Goal: Check status: Check status

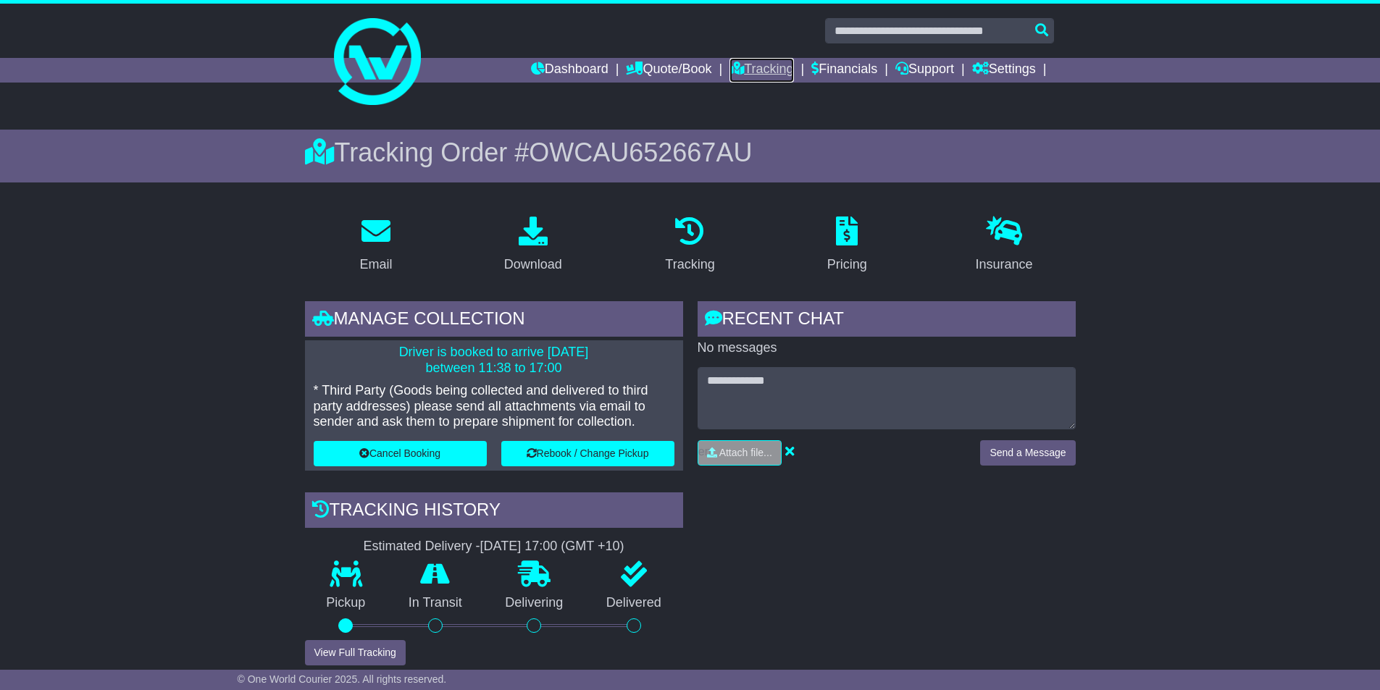
click at [746, 63] on link "Tracking" at bounding box center [762, 70] width 64 height 25
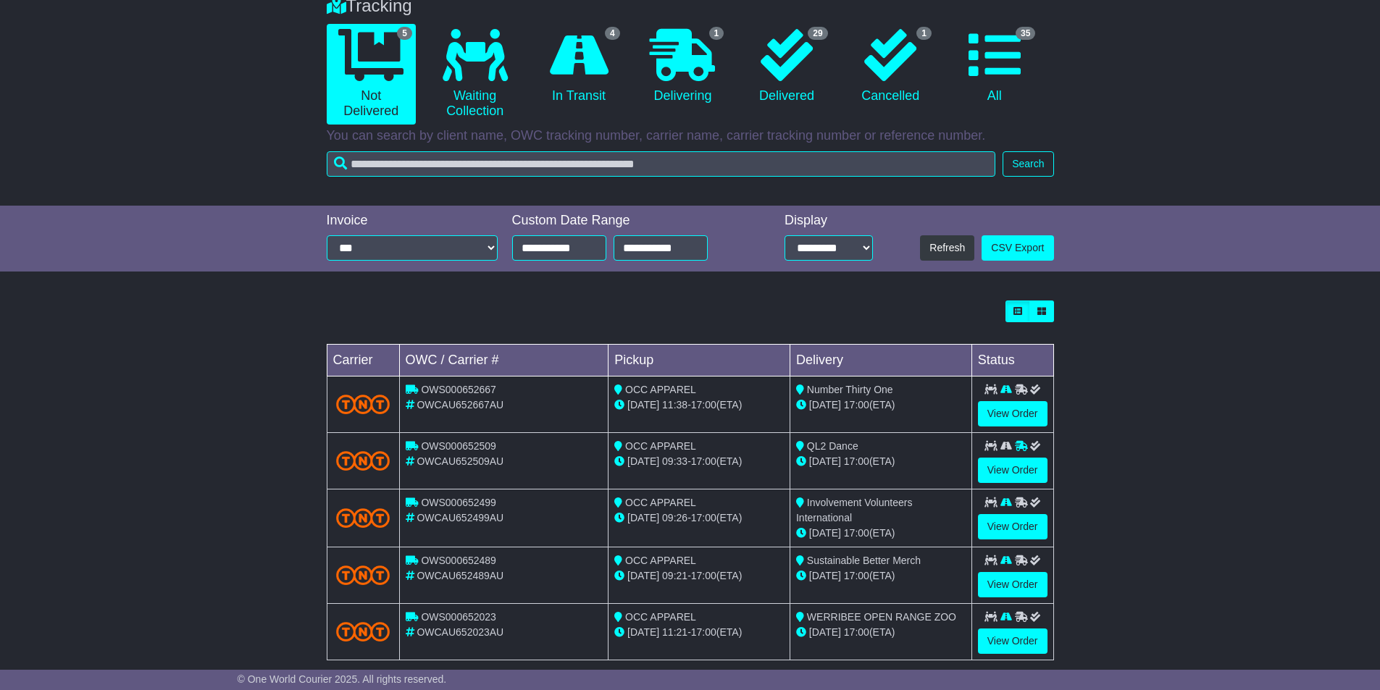
scroll to position [149, 0]
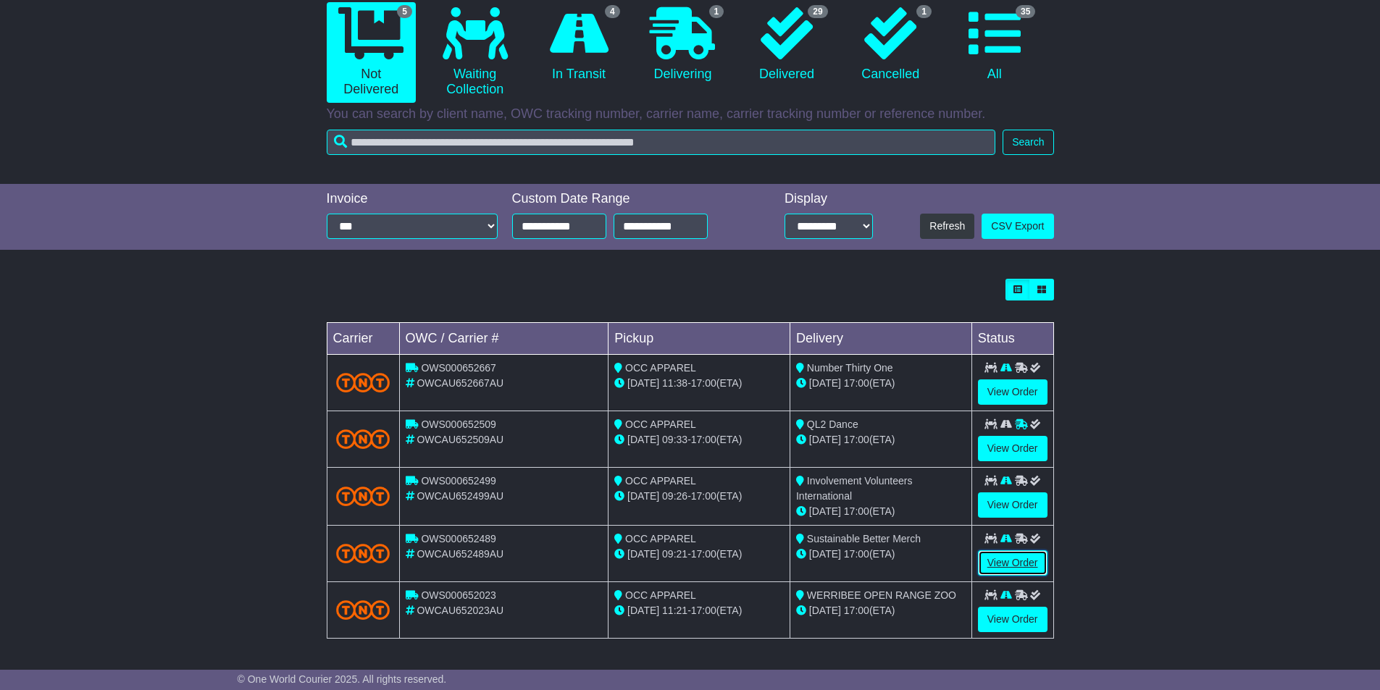
click at [993, 563] on link "View Order" at bounding box center [1013, 563] width 70 height 25
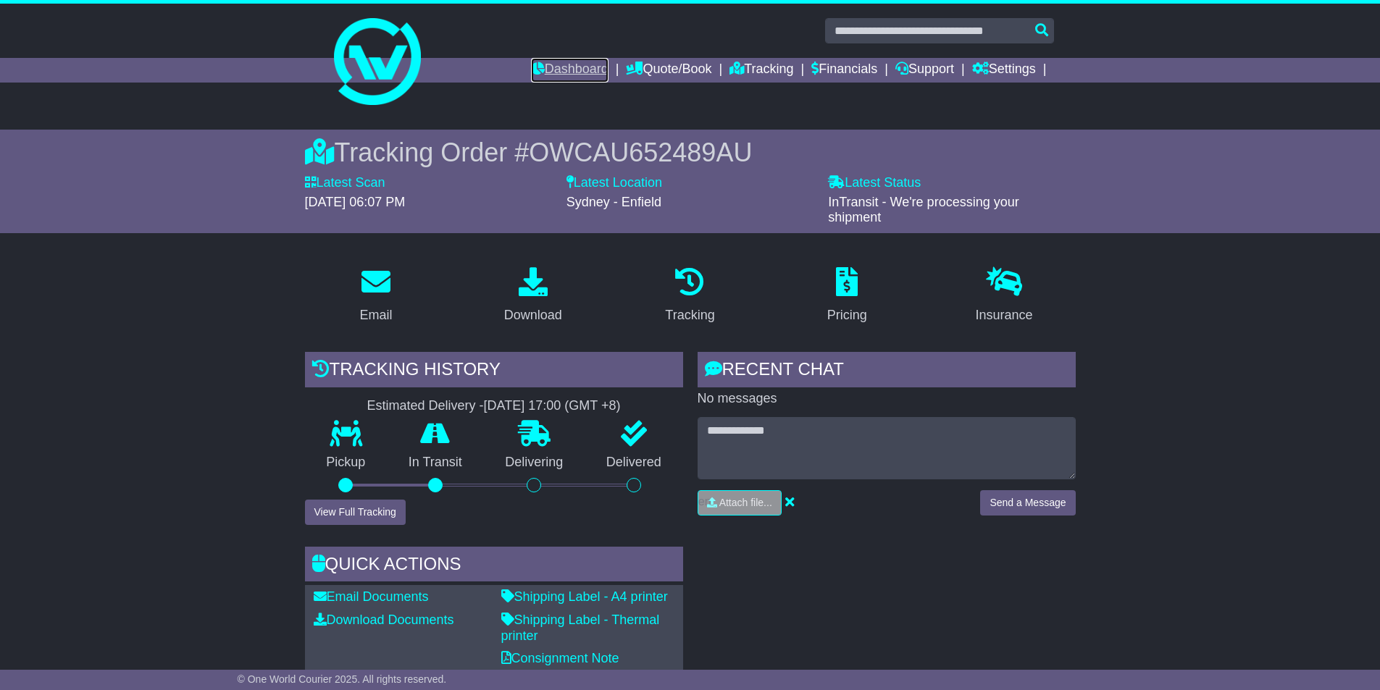
click at [572, 67] on link "Dashboard" at bounding box center [570, 70] width 78 height 25
